Goal: Obtain resource: Download file/media

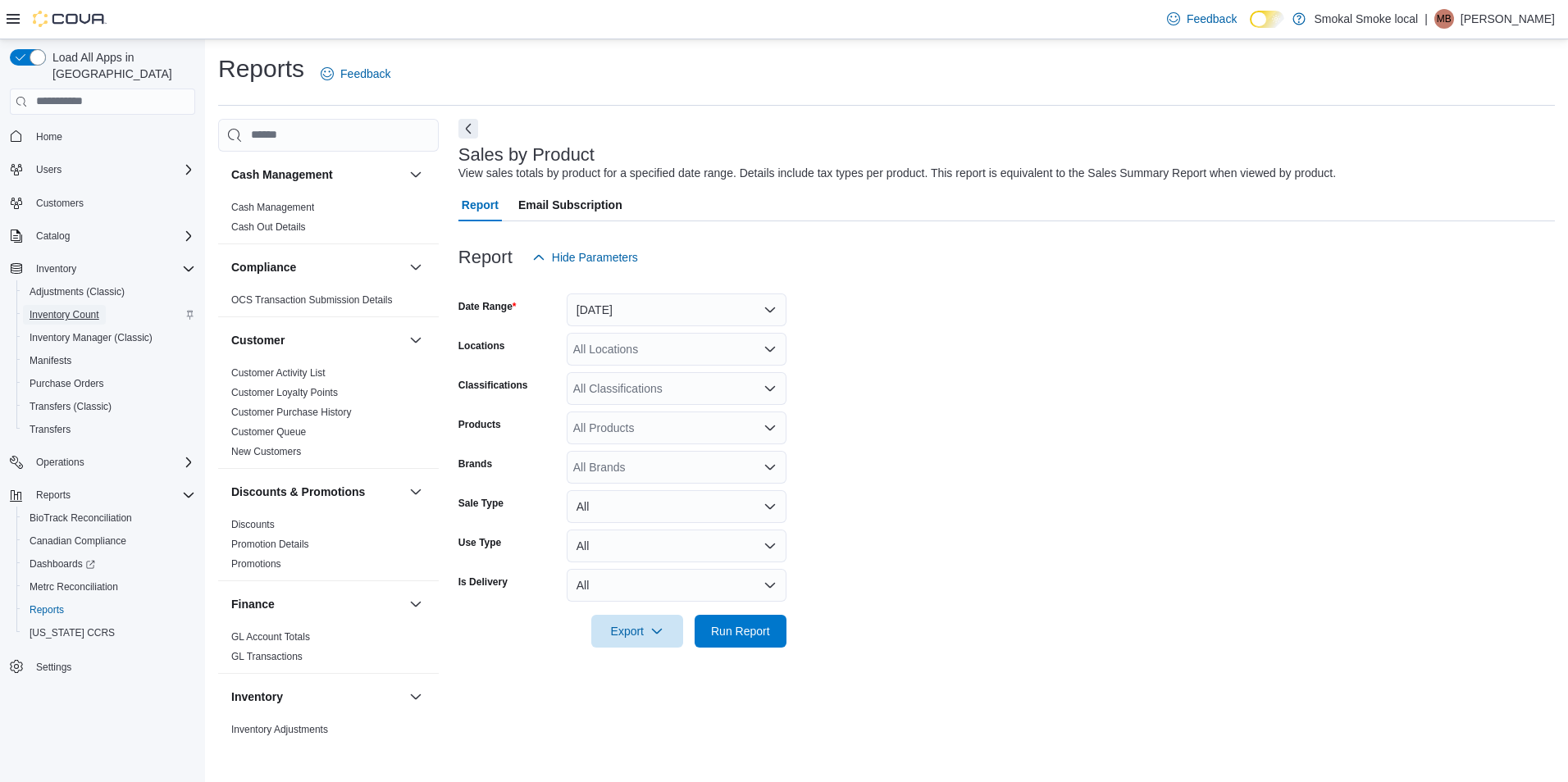
click at [77, 308] on span "Inventory Count" at bounding box center [64, 314] width 70 height 13
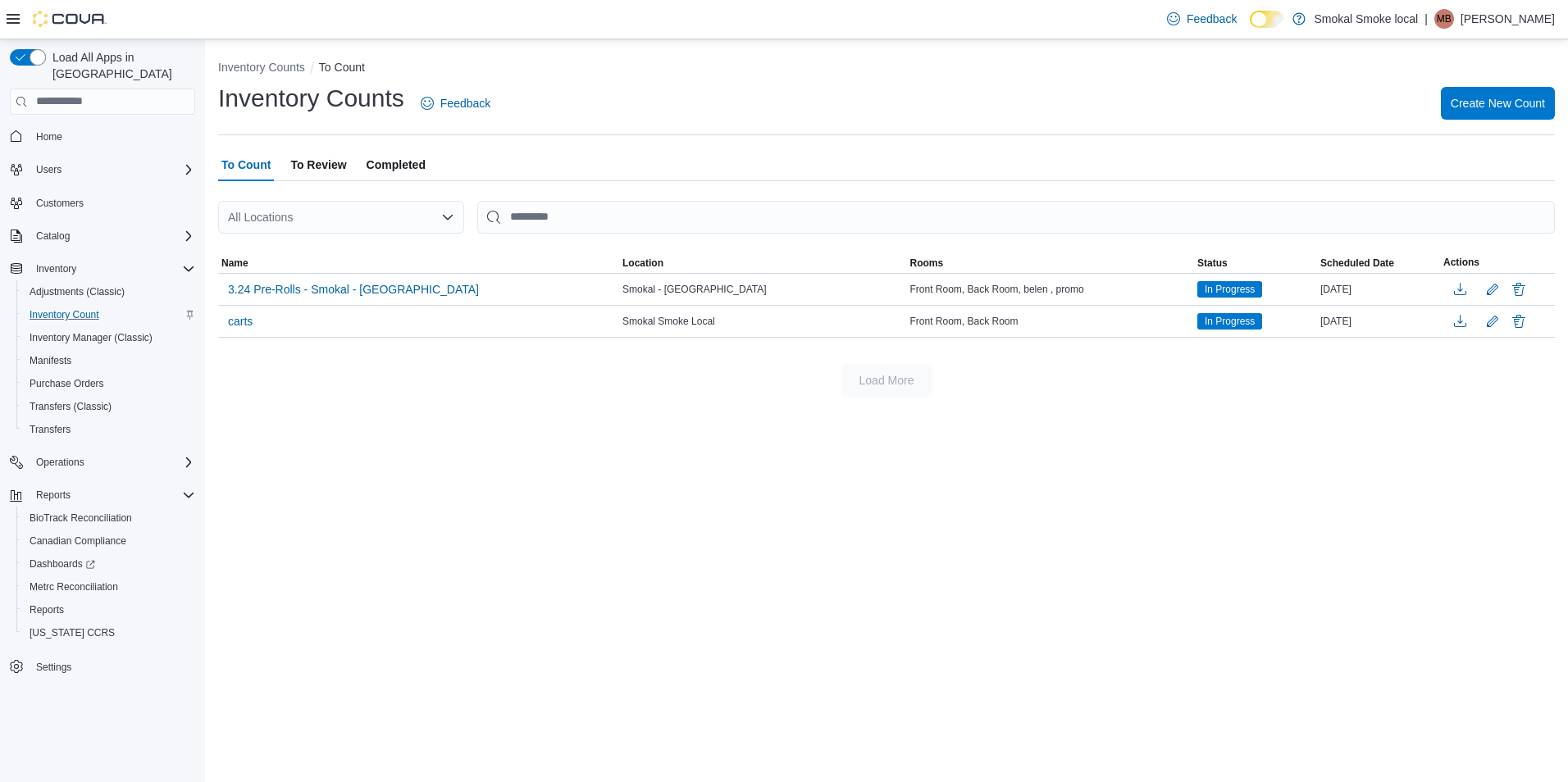
click at [407, 217] on div "All Locations" at bounding box center [341, 217] width 246 height 32
click at [334, 291] on span "Smokal Smoke Local" at bounding box center [327, 293] width 108 height 17
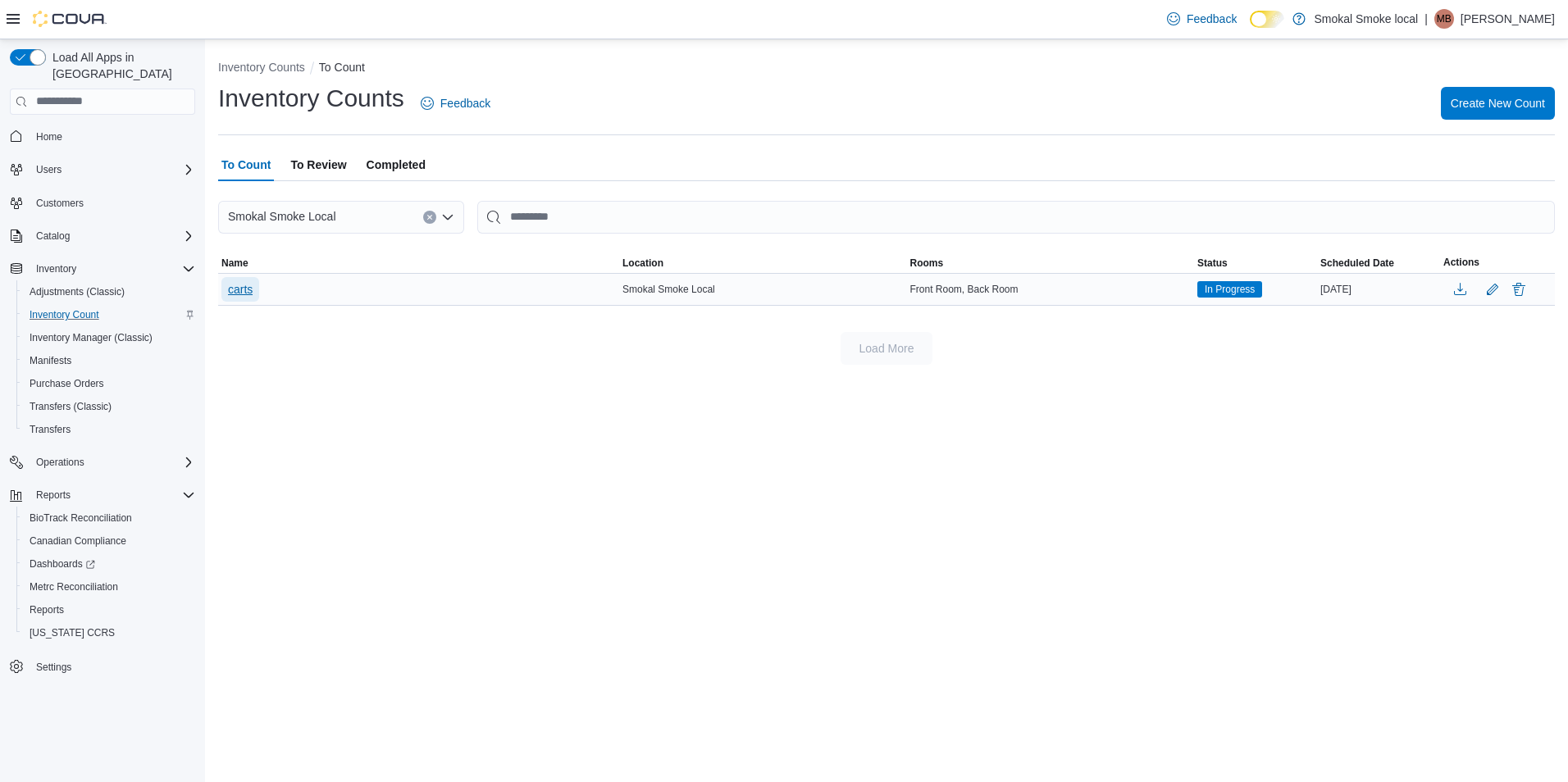
click at [229, 289] on span "carts" at bounding box center [240, 289] width 25 height 17
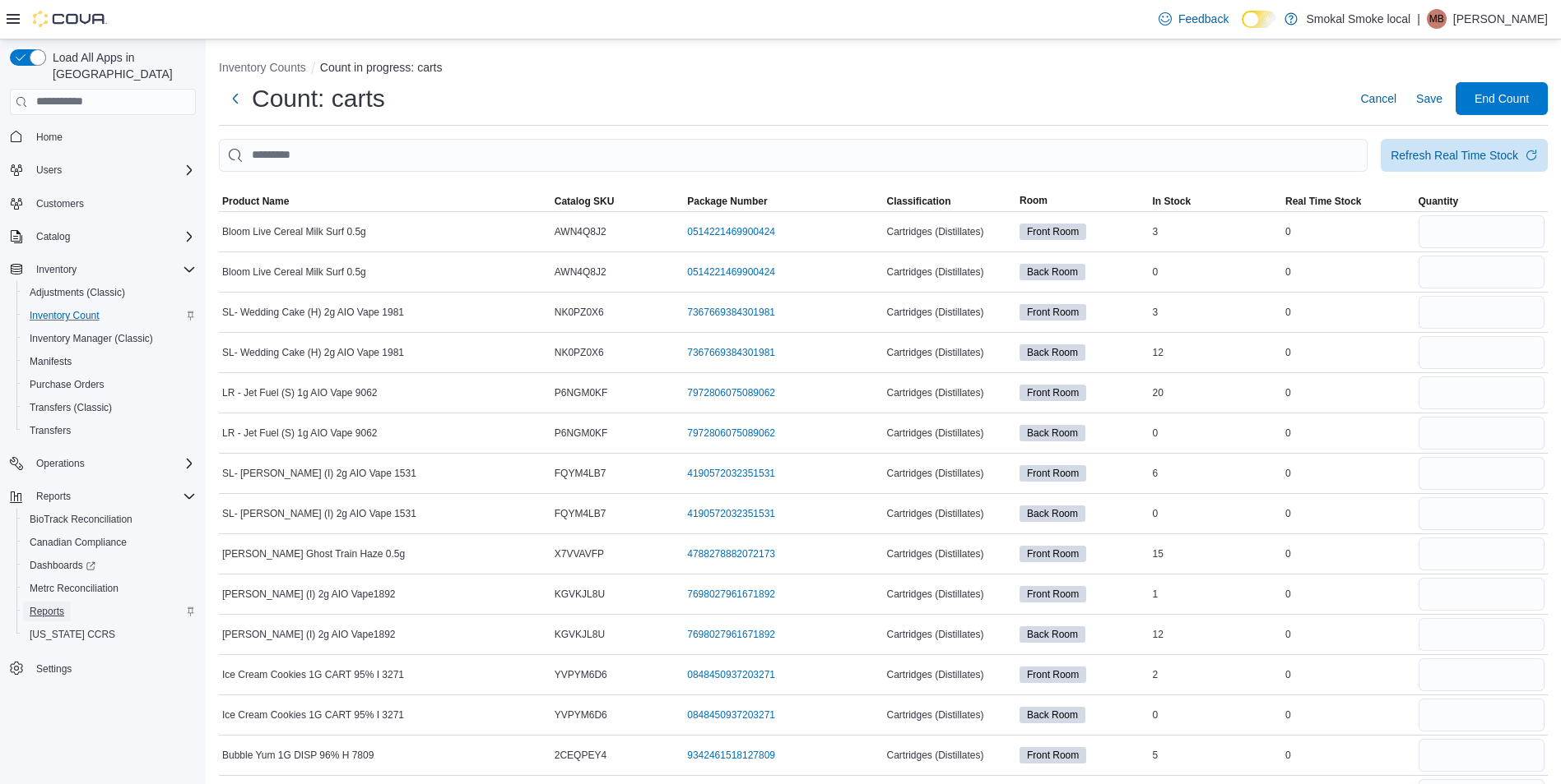
click at [54, 605] on span "Reports" at bounding box center [46, 611] width 34 height 13
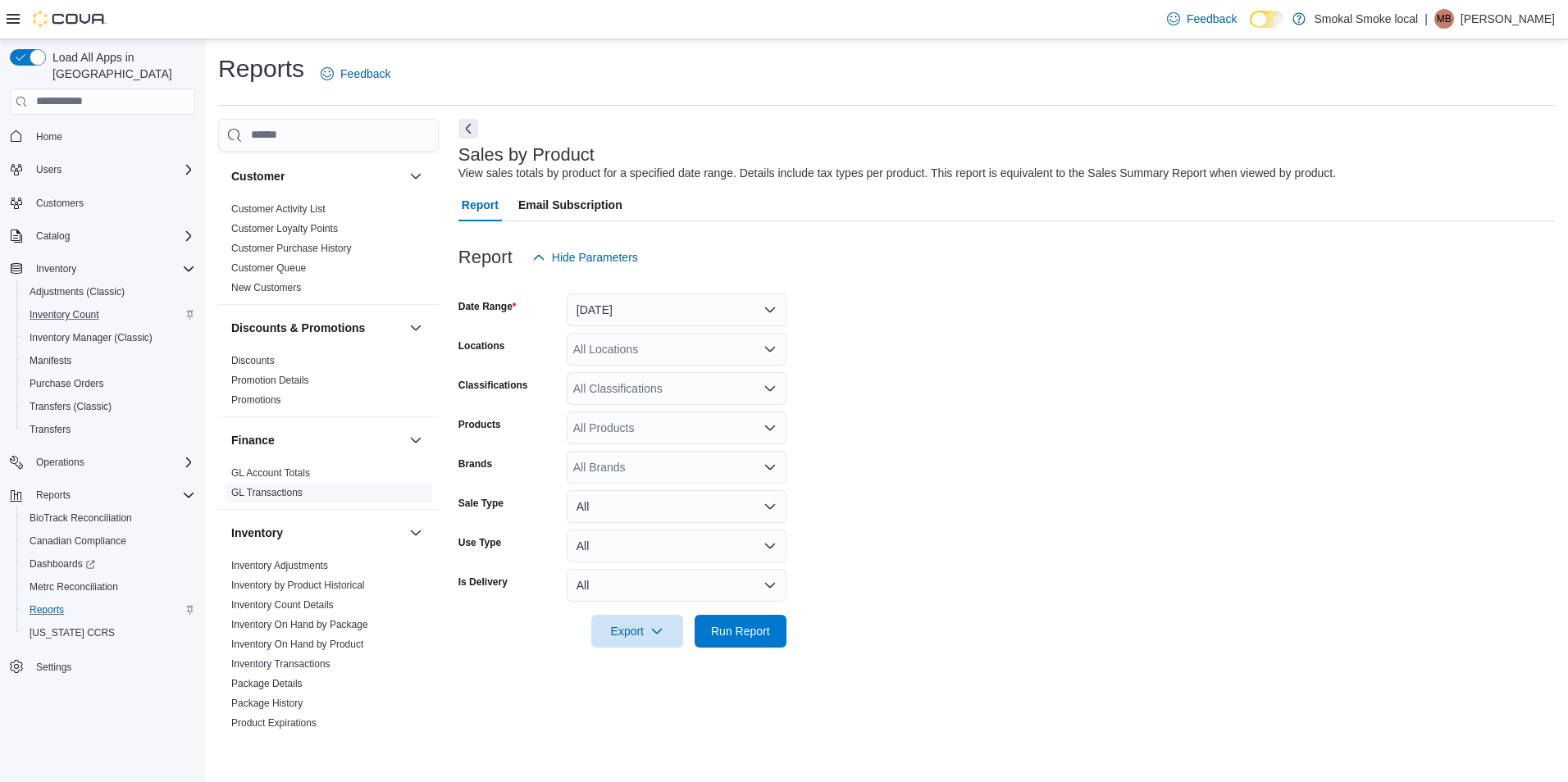
scroll to position [328, 0]
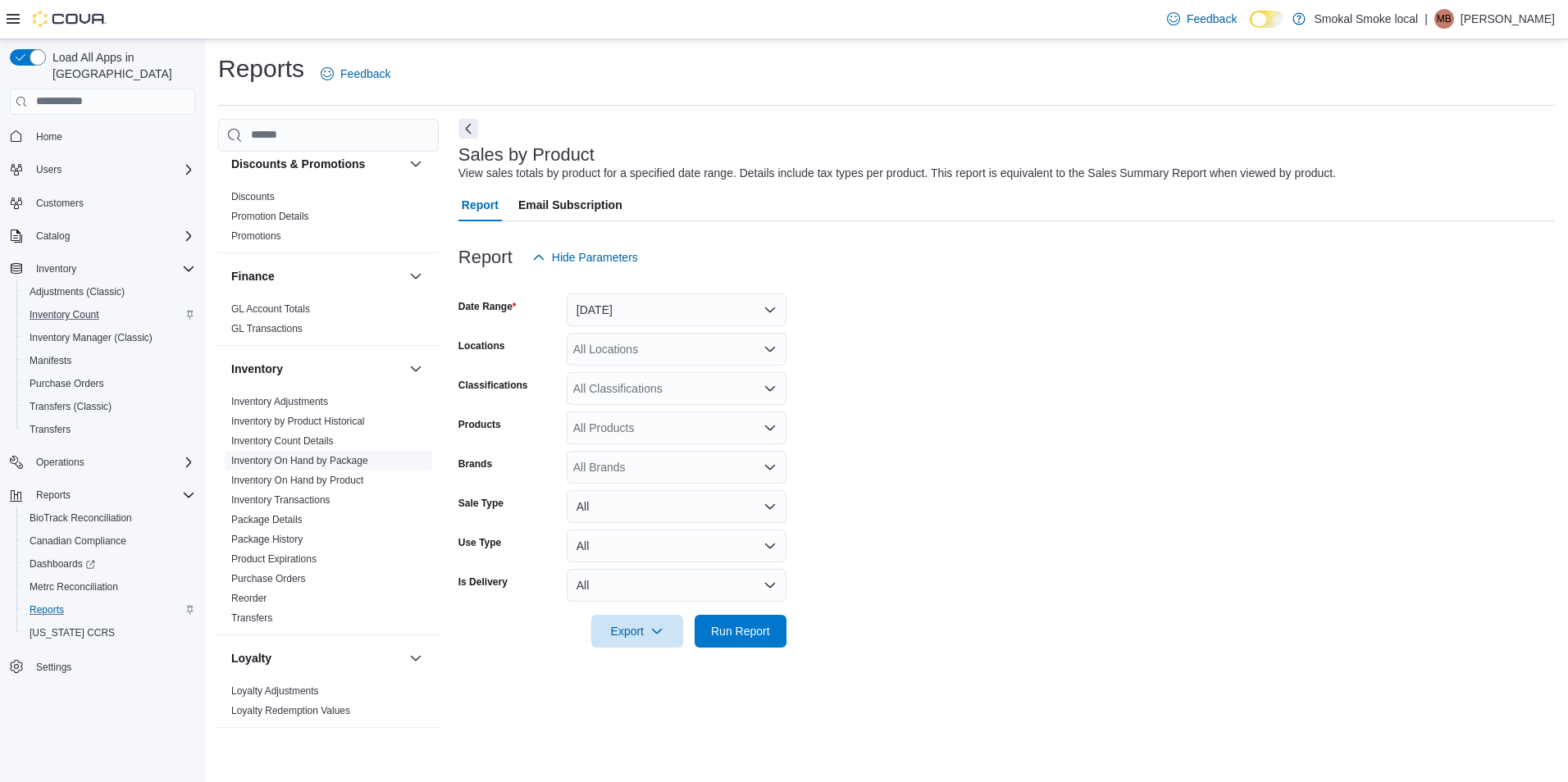
click at [315, 456] on link "Inventory On Hand by Package" at bounding box center [299, 461] width 137 height 12
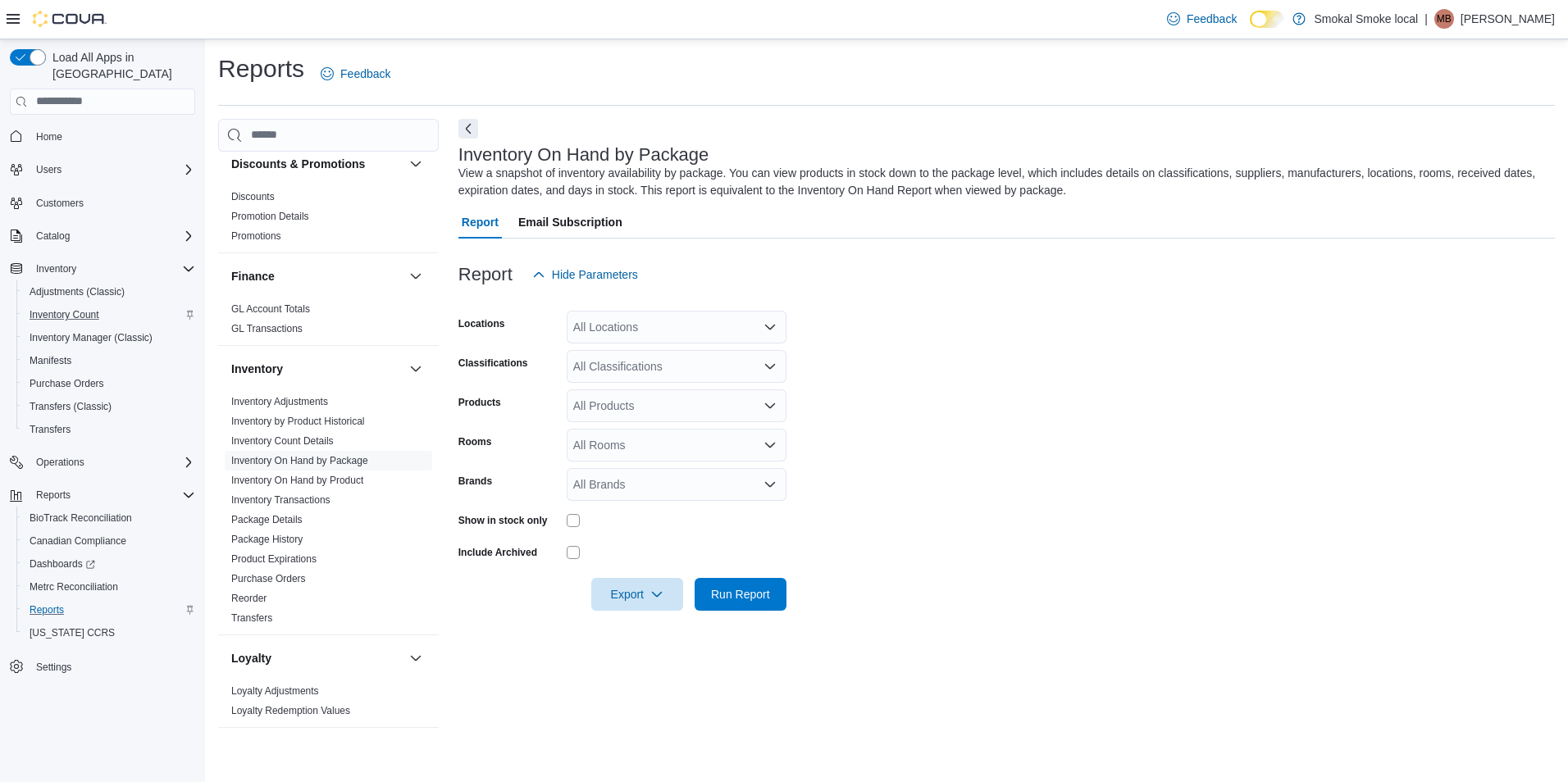
click at [633, 337] on div "All Locations" at bounding box center [677, 326] width 220 height 32
click at [662, 405] on span "Smokal Smoke Local" at bounding box center [656, 403] width 108 height 17
click at [663, 362] on span "Smokal Smoke local" at bounding box center [645, 355] width 104 height 17
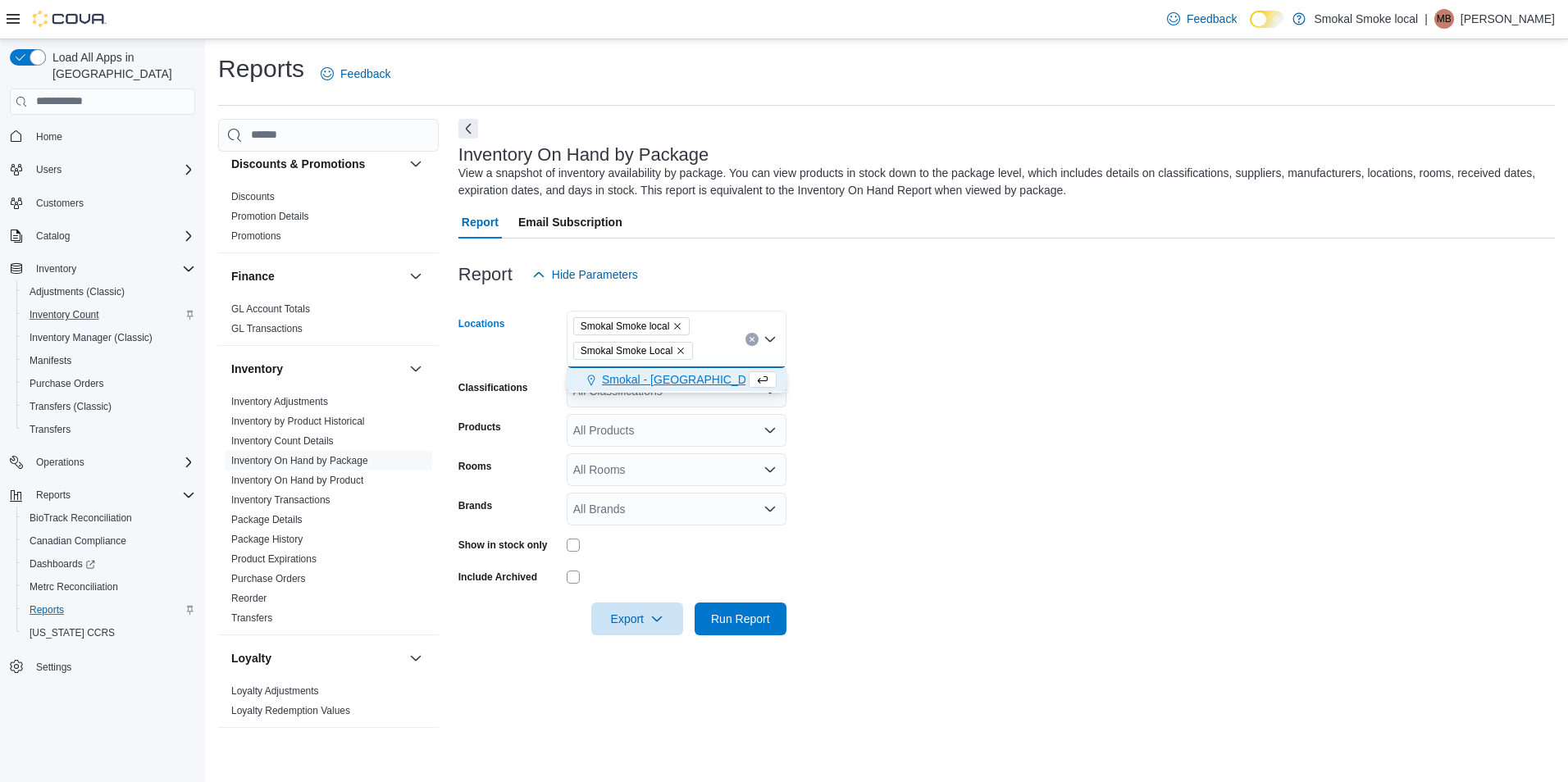
click at [685, 351] on icon "Remove Smokal Smoke Local from selection in this group" at bounding box center [681, 351] width 10 height 10
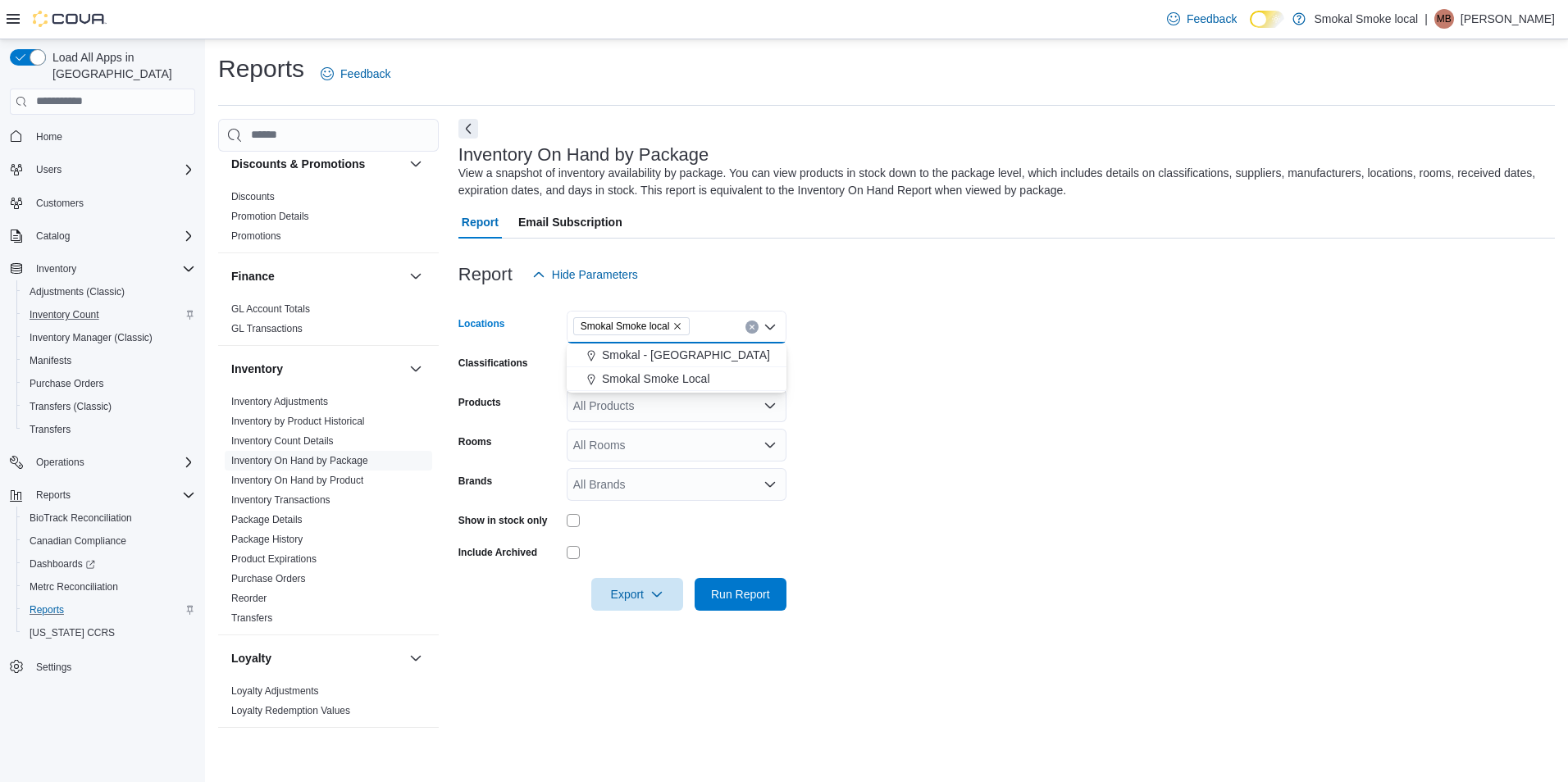
click at [907, 395] on form "Locations [GEOGRAPHIC_DATA] Smoke local Combo box. Selected. Smokal Smoke local…" at bounding box center [1007, 451] width 1096 height 320
click at [767, 363] on icon "Open list of options" at bounding box center [769, 365] width 13 height 13
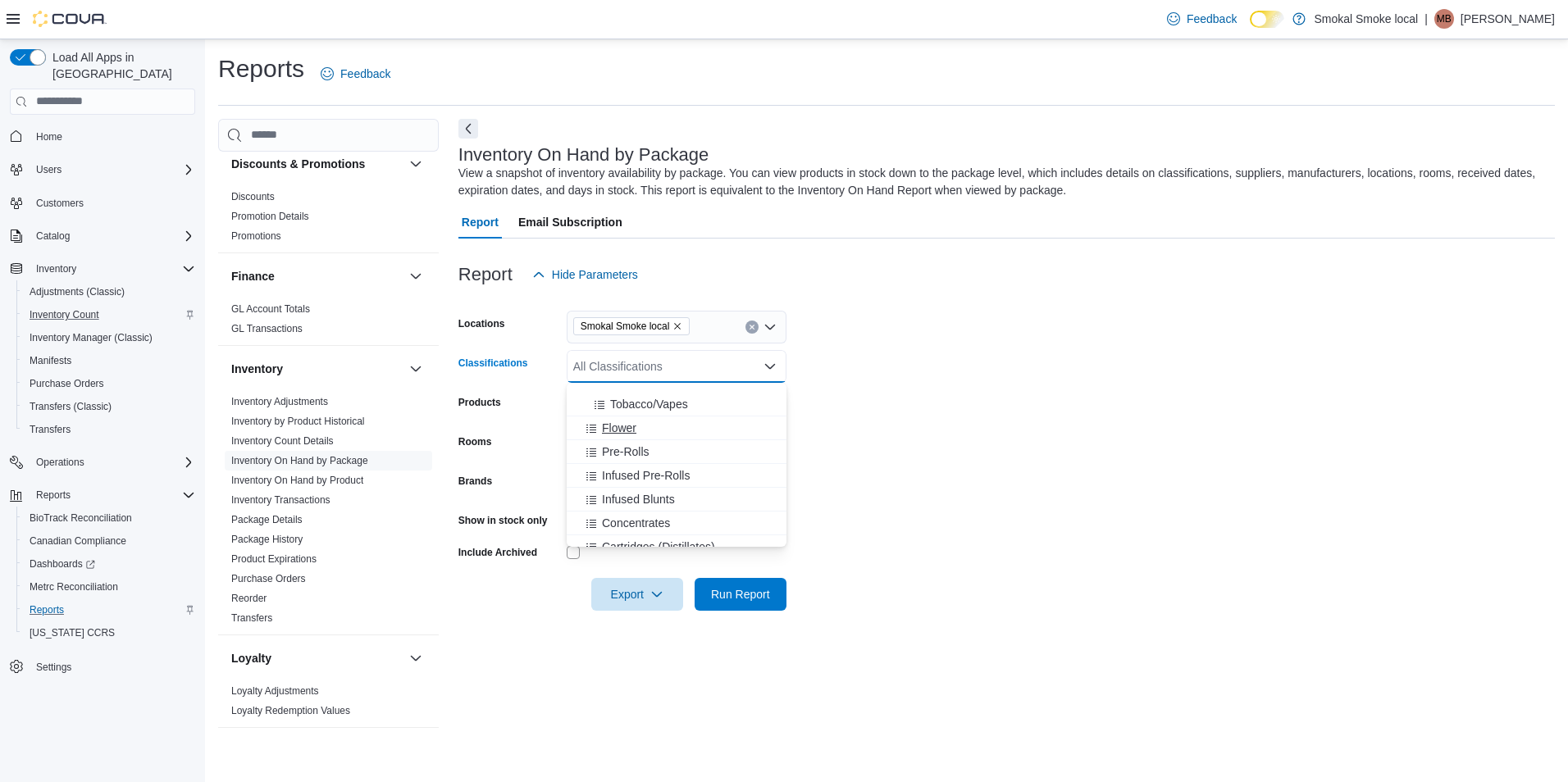
scroll to position [82, 0]
click at [654, 494] on span "Cartridges (Distillates)" at bounding box center [658, 502] width 113 height 17
click at [918, 447] on form "Locations Smokal Smoke local Classifications Cartridges (Distillates) Combo box…" at bounding box center [1007, 451] width 1096 height 320
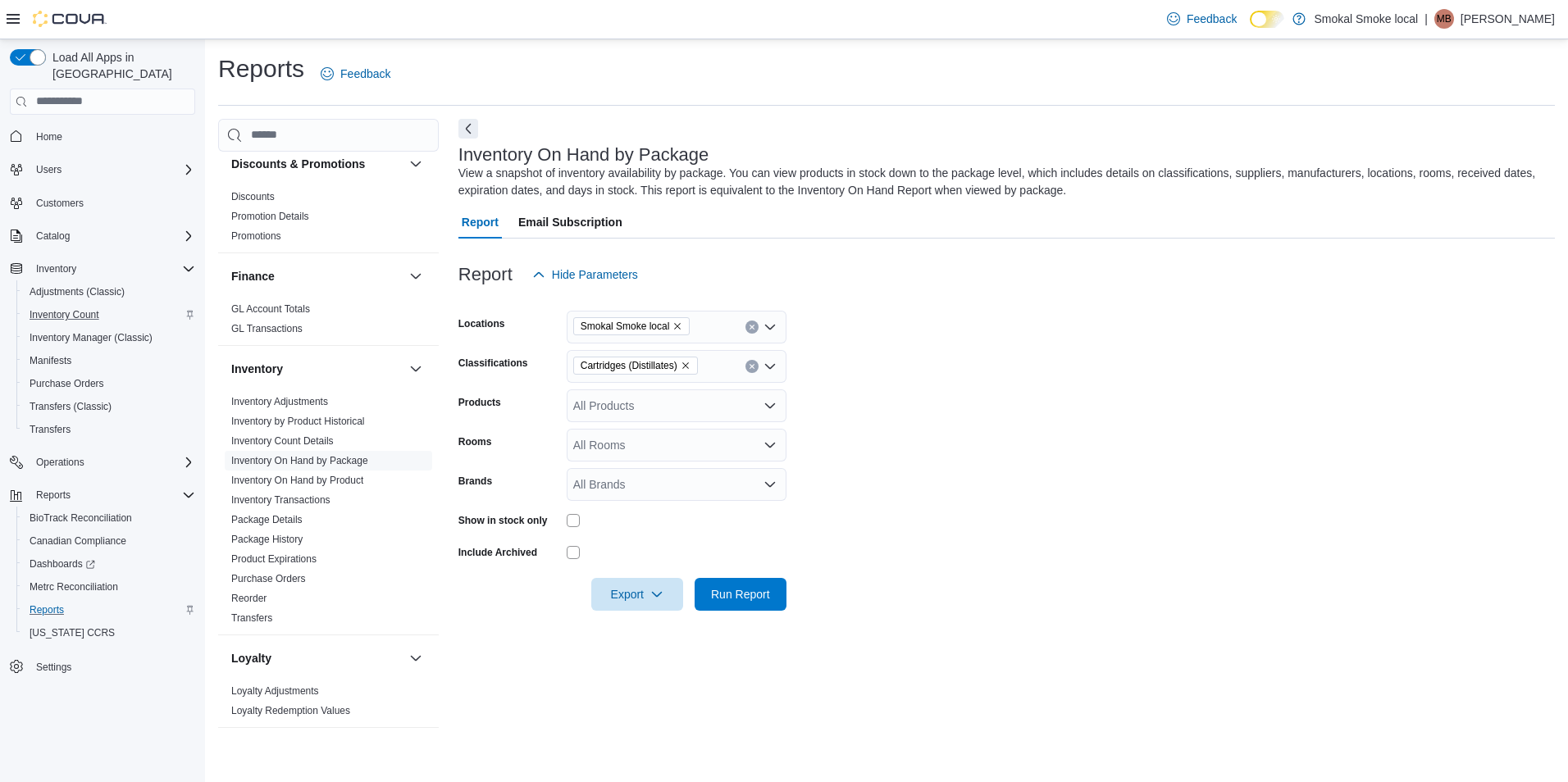
click at [767, 445] on icon "Open list of options" at bounding box center [770, 444] width 10 height 5
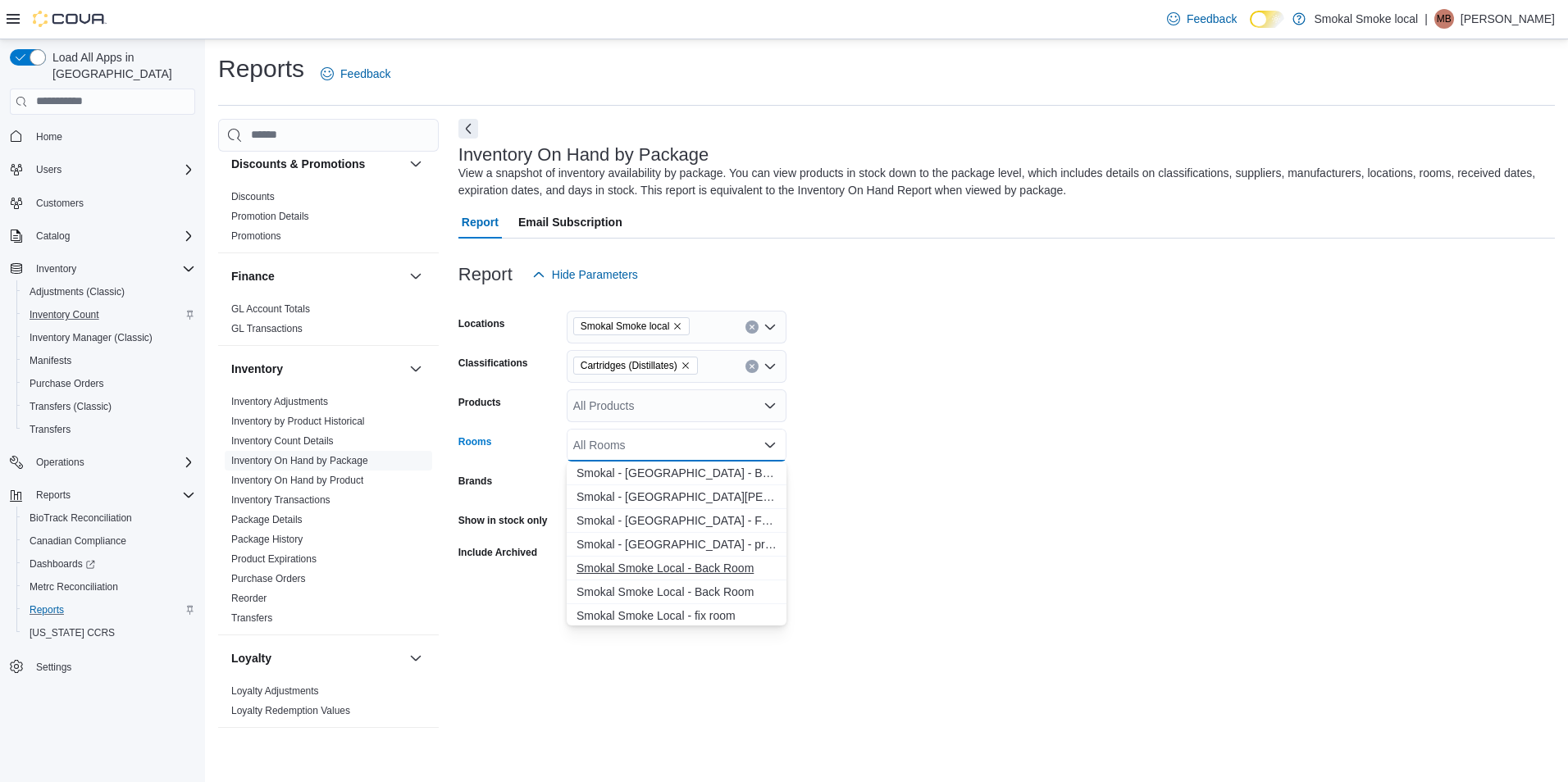
click at [702, 574] on span "Smokal Smoke Local - Back Room" at bounding box center [677, 568] width 200 height 17
click at [703, 567] on span "Smokal Smoke Local - Front Room" at bounding box center [677, 566] width 200 height 17
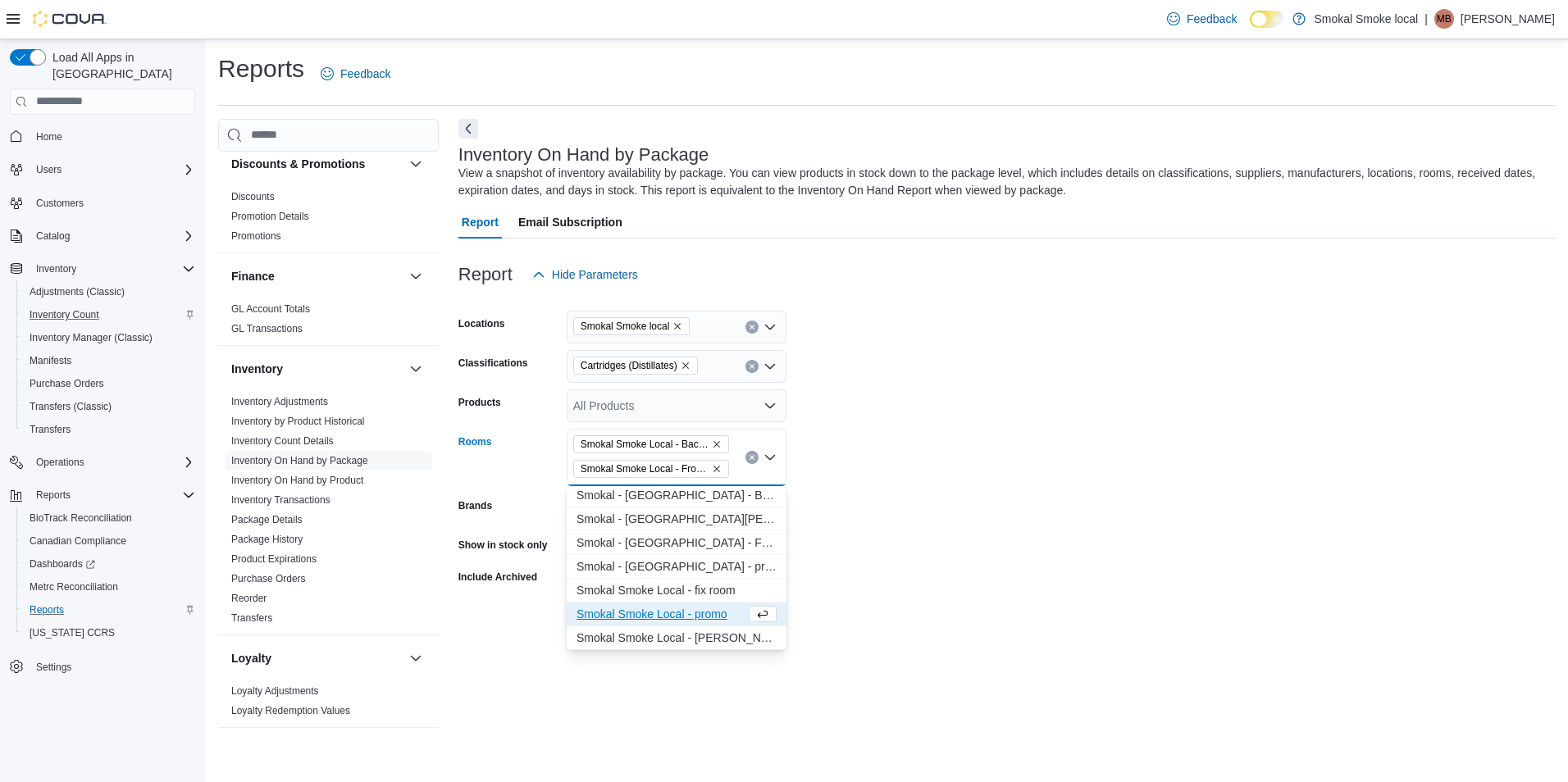
scroll to position [3, 0]
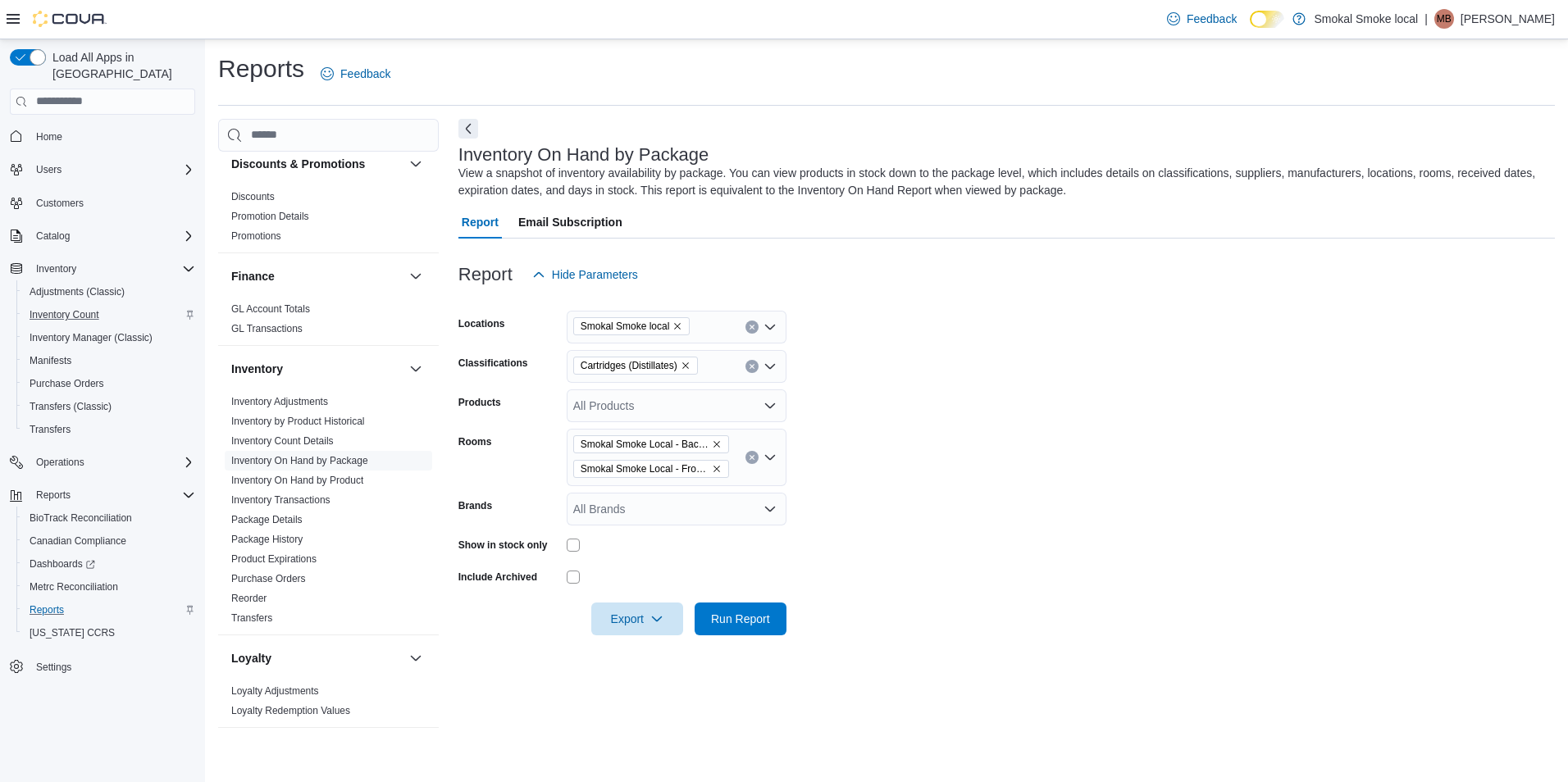
click at [990, 571] on form "Locations Smokal Smoke local Classifications Cartridges (Distillates) Products …" at bounding box center [1007, 463] width 1096 height 345
click at [603, 623] on span "Export" at bounding box center [637, 618] width 72 height 32
click at [649, 650] on span "Export to Excel" at bounding box center [640, 651] width 74 height 13
click at [1042, 326] on form "Locations Smokal Smoke local Classifications Cartridges (Distillates) Products …" at bounding box center [1007, 463] width 1096 height 345
